Goal: Task Accomplishment & Management: Manage account settings

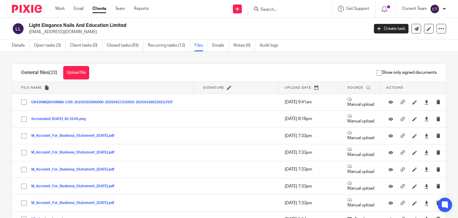
click at [295, 9] on input "Search" at bounding box center [287, 9] width 54 height 5
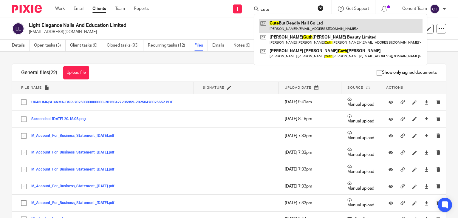
type input "cute"
click at [297, 27] on link at bounding box center [341, 26] width 164 height 14
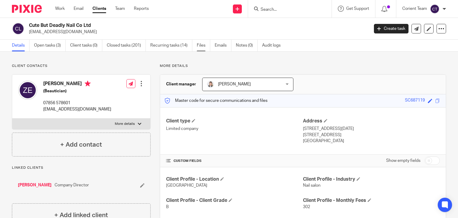
click at [202, 44] on link "Files" at bounding box center [203, 46] width 13 height 12
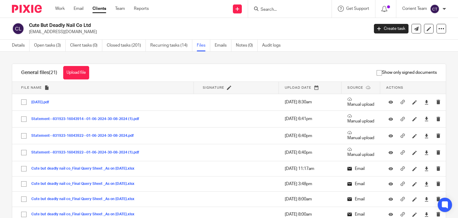
drag, startPoint x: 44, startPoint y: 102, endPoint x: 4, endPoint y: 74, distance: 48.0
click at [0, 70] on div "Upload file Drag & Drop your files, or click here Files uploading... General fi…" at bounding box center [229, 135] width 458 height 166
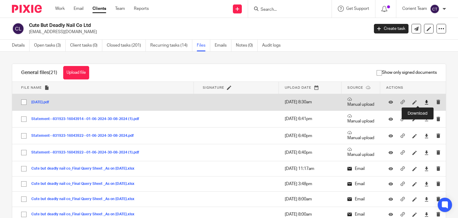
click at [424, 100] on icon at bounding box center [426, 102] width 4 height 4
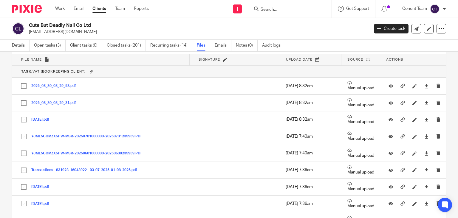
scroll to position [834, 0]
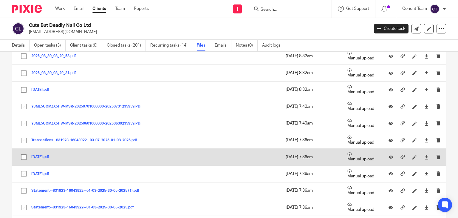
drag, startPoint x: 46, startPoint y: 153, endPoint x: 188, endPoint y: 152, distance: 142.4
click at [188, 152] on tr "04-07-2025.pdf 04-07-2025 Save 3 Aug 2025 7:36am Manual upload" at bounding box center [228, 156] width 433 height 17
click at [424, 155] on icon at bounding box center [426, 157] width 4 height 4
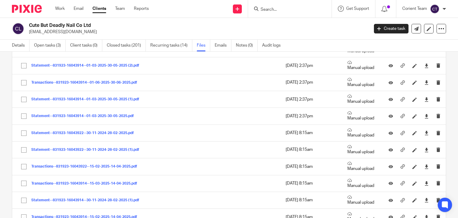
scroll to position [1132, 0]
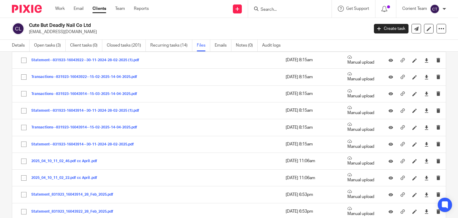
click at [308, 13] on div at bounding box center [289, 9] width 83 height 18
